Goal: Check status: Check status

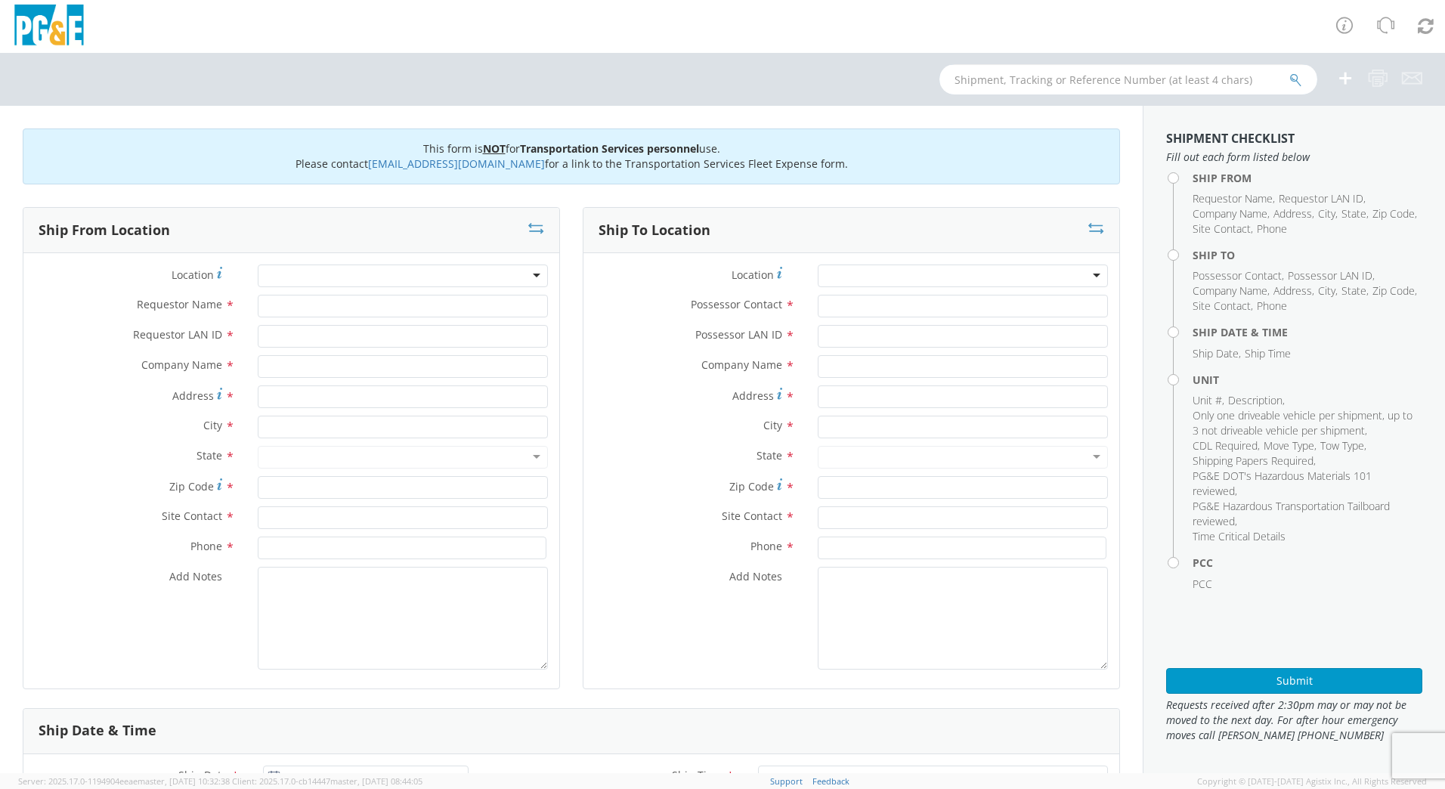
click at [1056, 68] on input "text" at bounding box center [1129, 79] width 378 height 30
type input "b25829"
click at [1297, 77] on icon "submit" at bounding box center [1296, 80] width 13 height 14
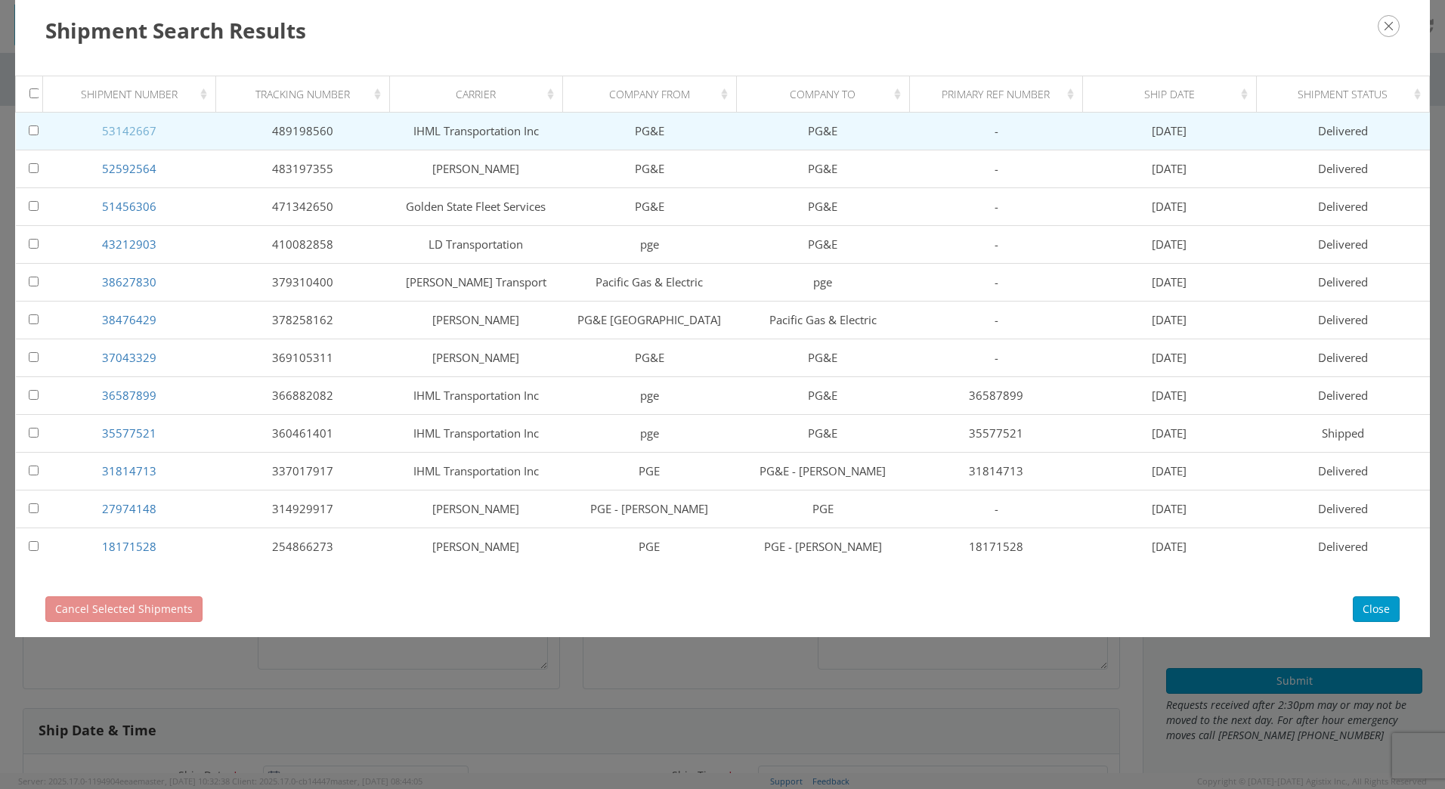
click at [121, 129] on link "53142667" at bounding box center [129, 130] width 54 height 15
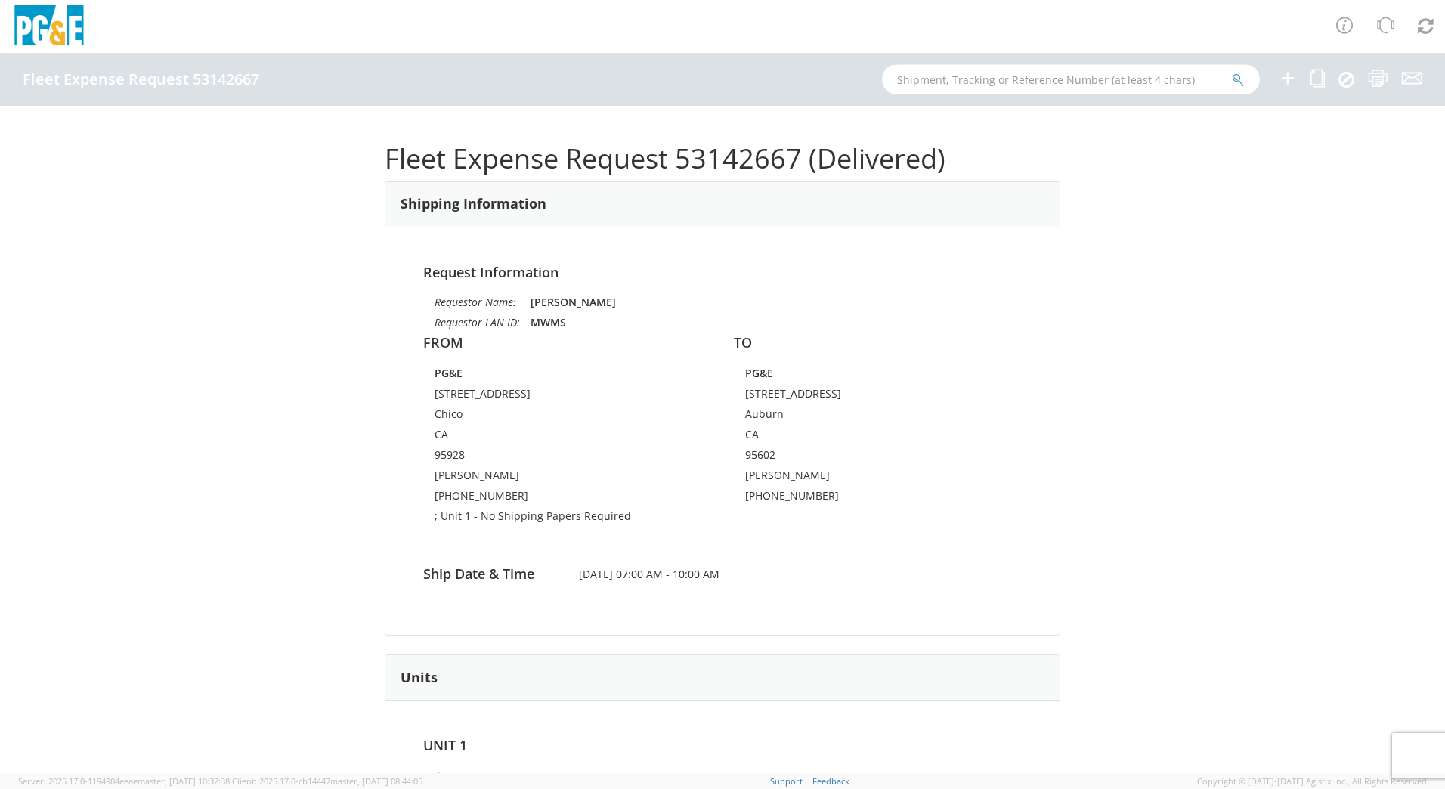
click at [980, 75] on input "text" at bounding box center [1071, 79] width 378 height 30
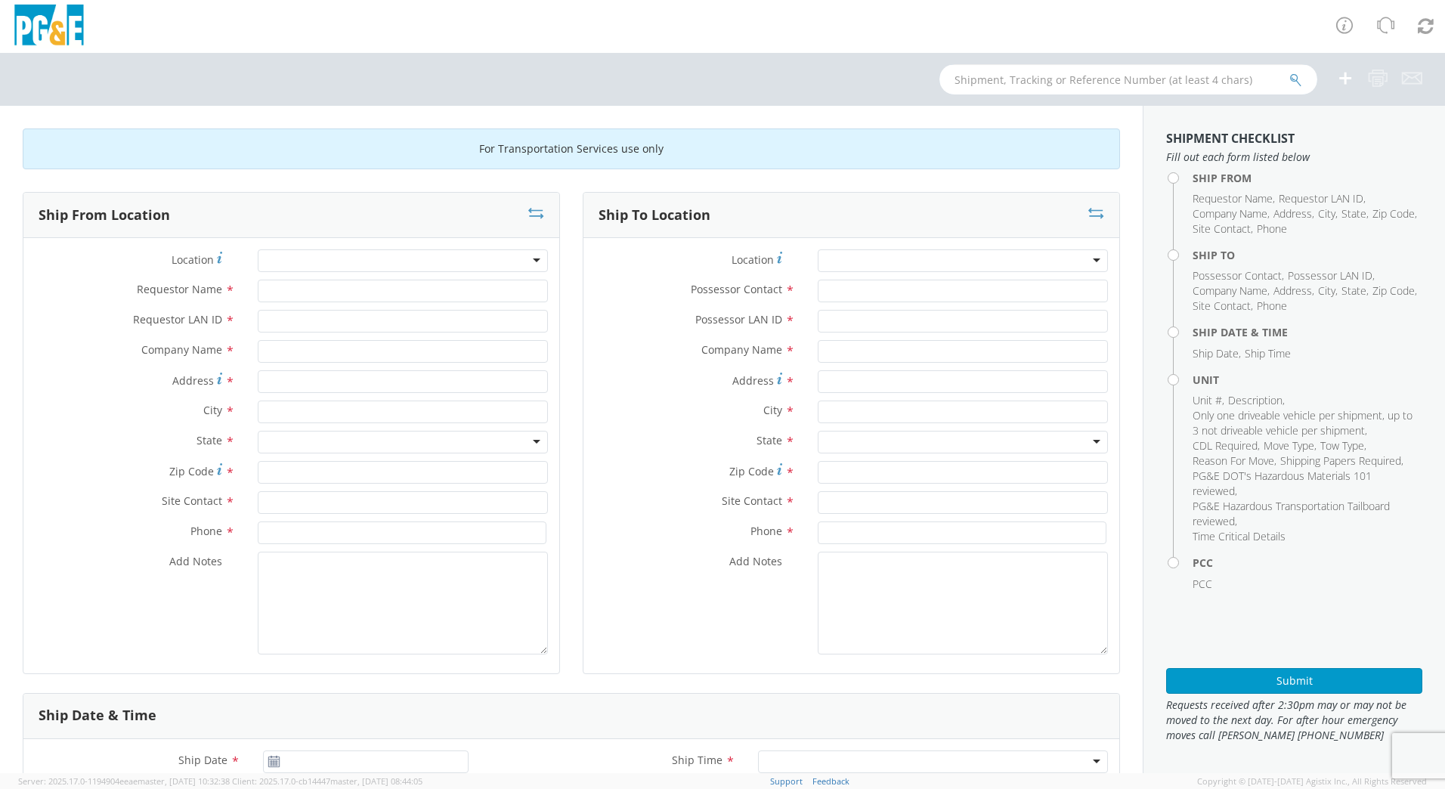
click at [1070, 82] on input "text" at bounding box center [1129, 79] width 378 height 30
type input "b25829"
click at [1290, 72] on button "submit" at bounding box center [1296, 81] width 13 height 18
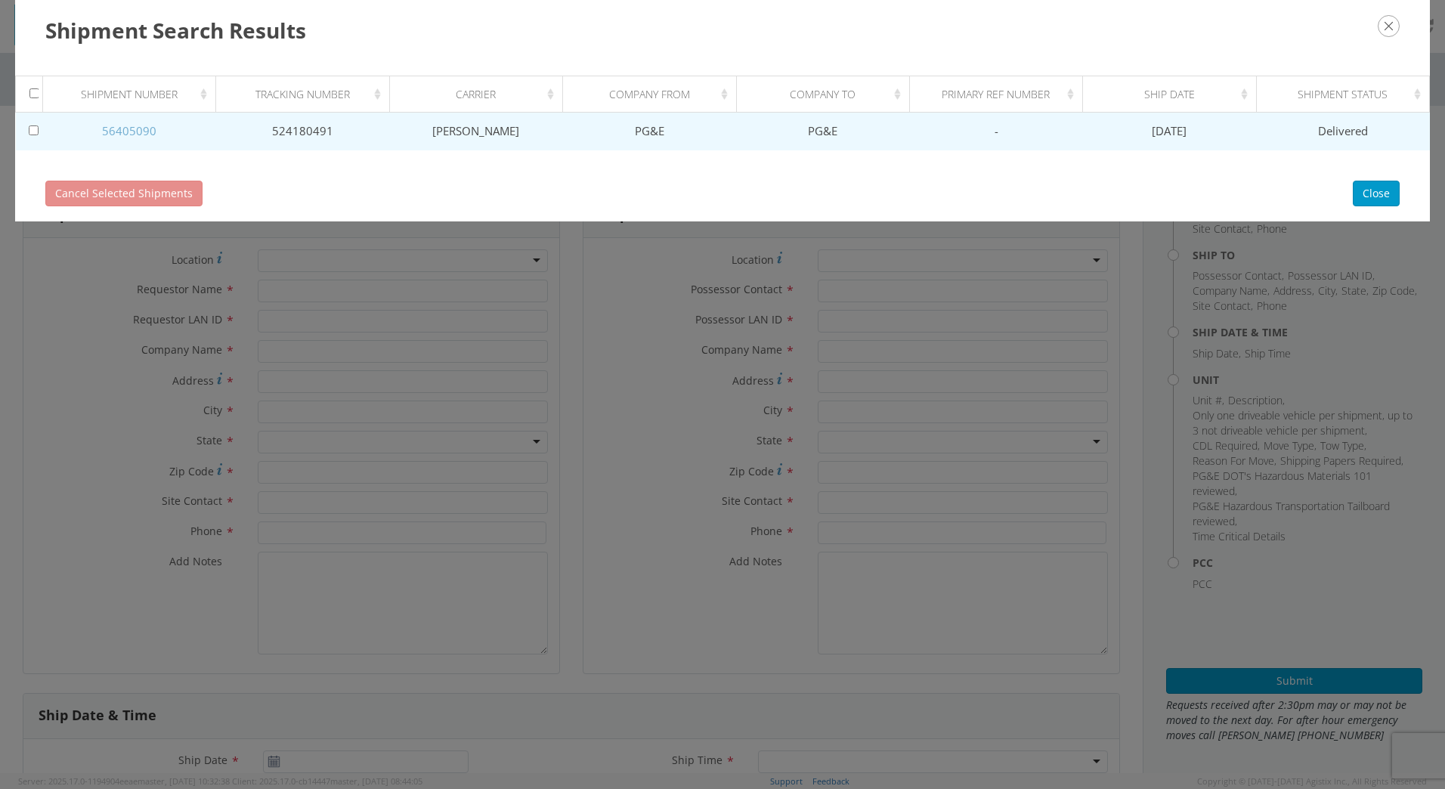
click at [128, 132] on link "56405090" at bounding box center [129, 130] width 54 height 15
